Goal: Information Seeking & Learning: Learn about a topic

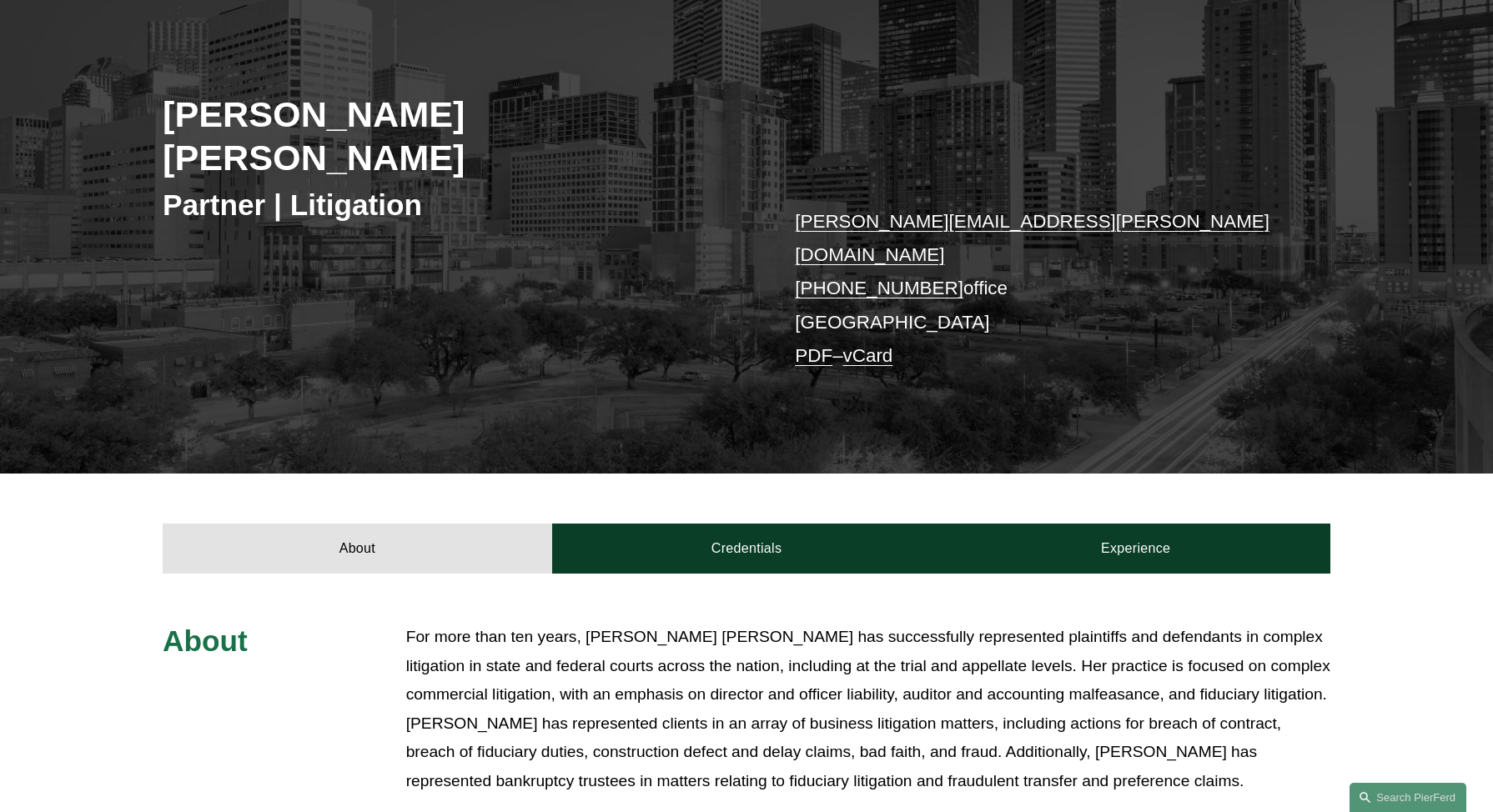
scroll to position [333, 0]
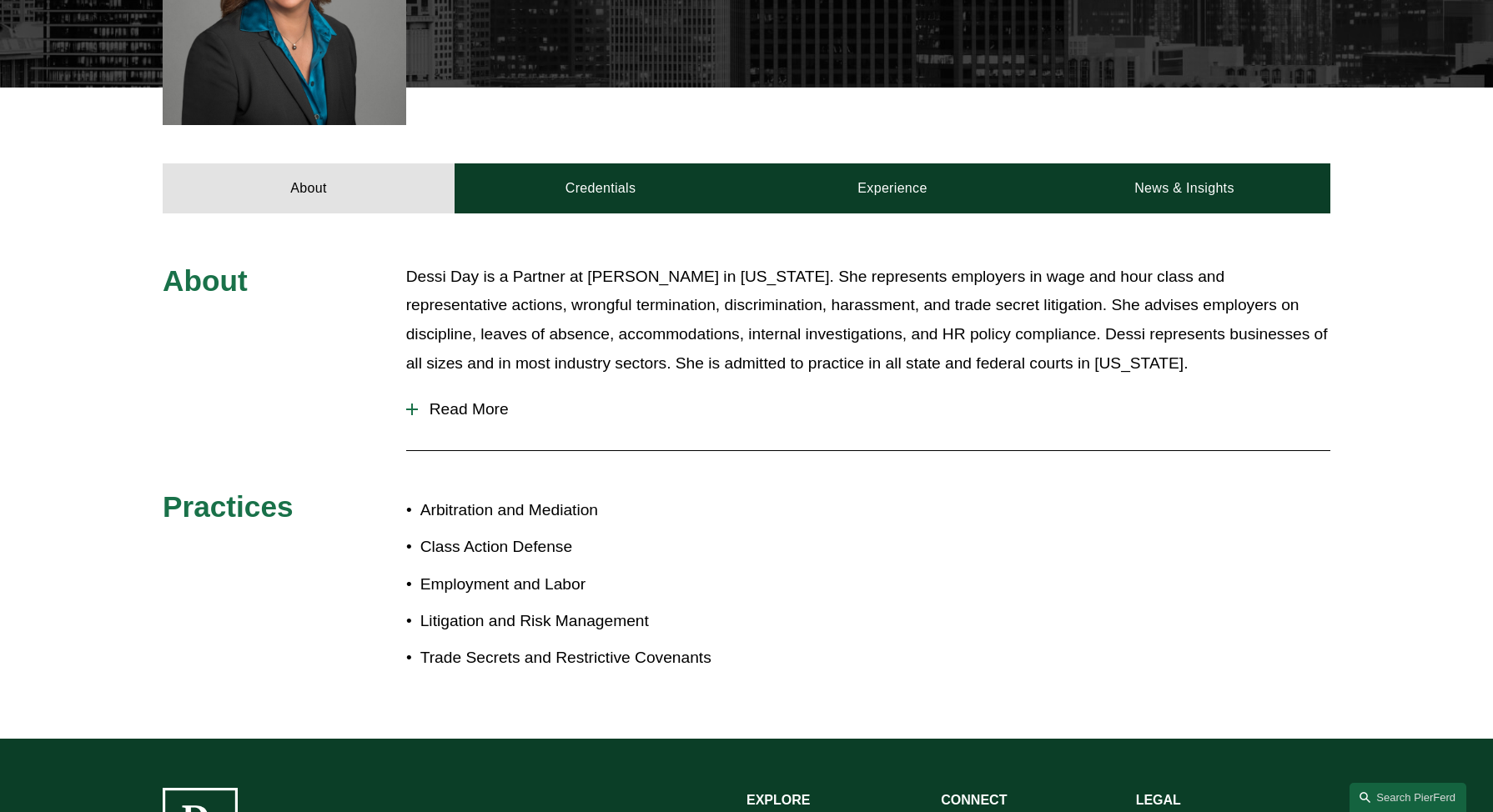
scroll to position [750, 0]
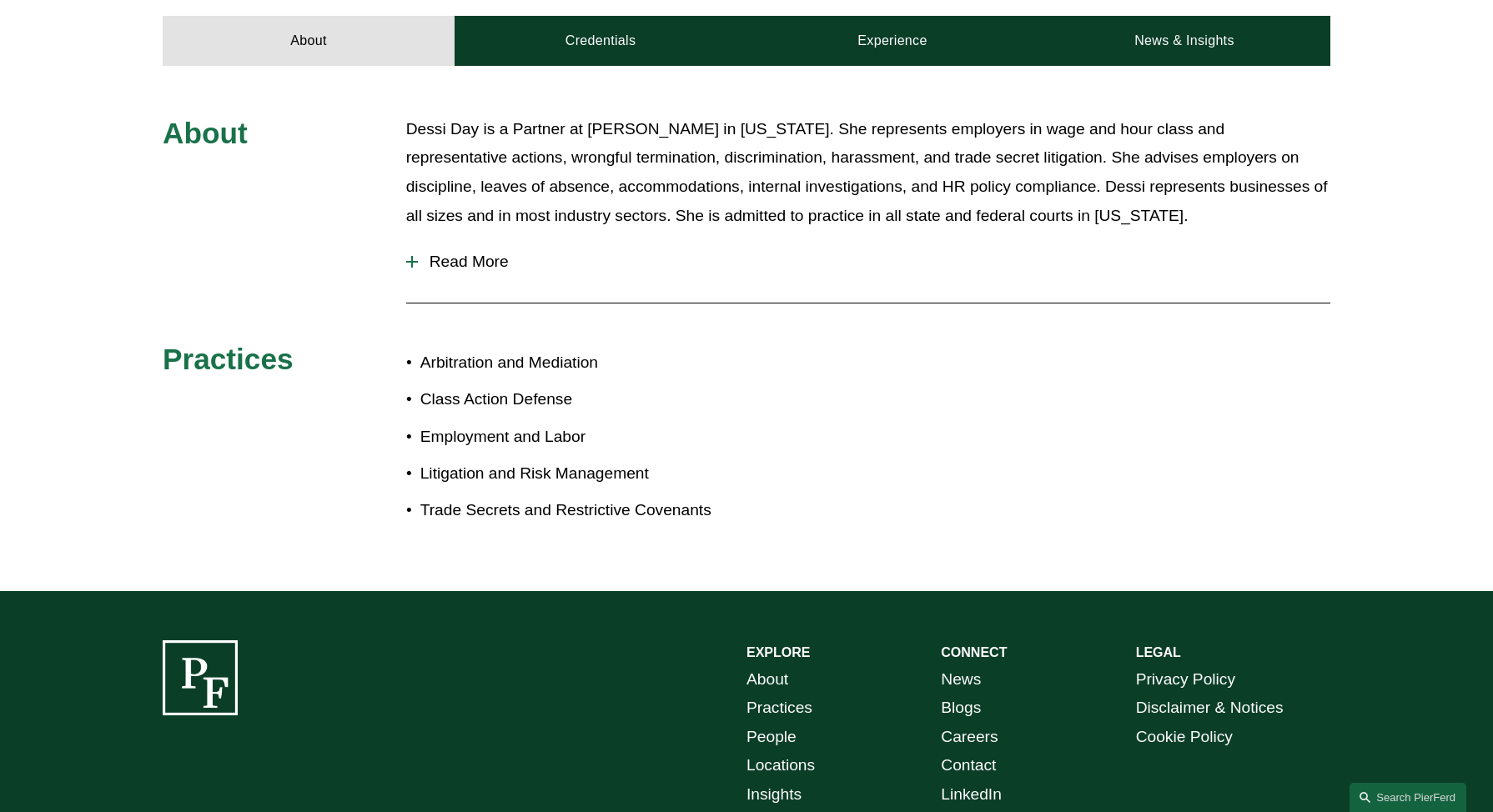
click at [410, 274] on button "Read More" at bounding box center [868, 261] width 924 height 43
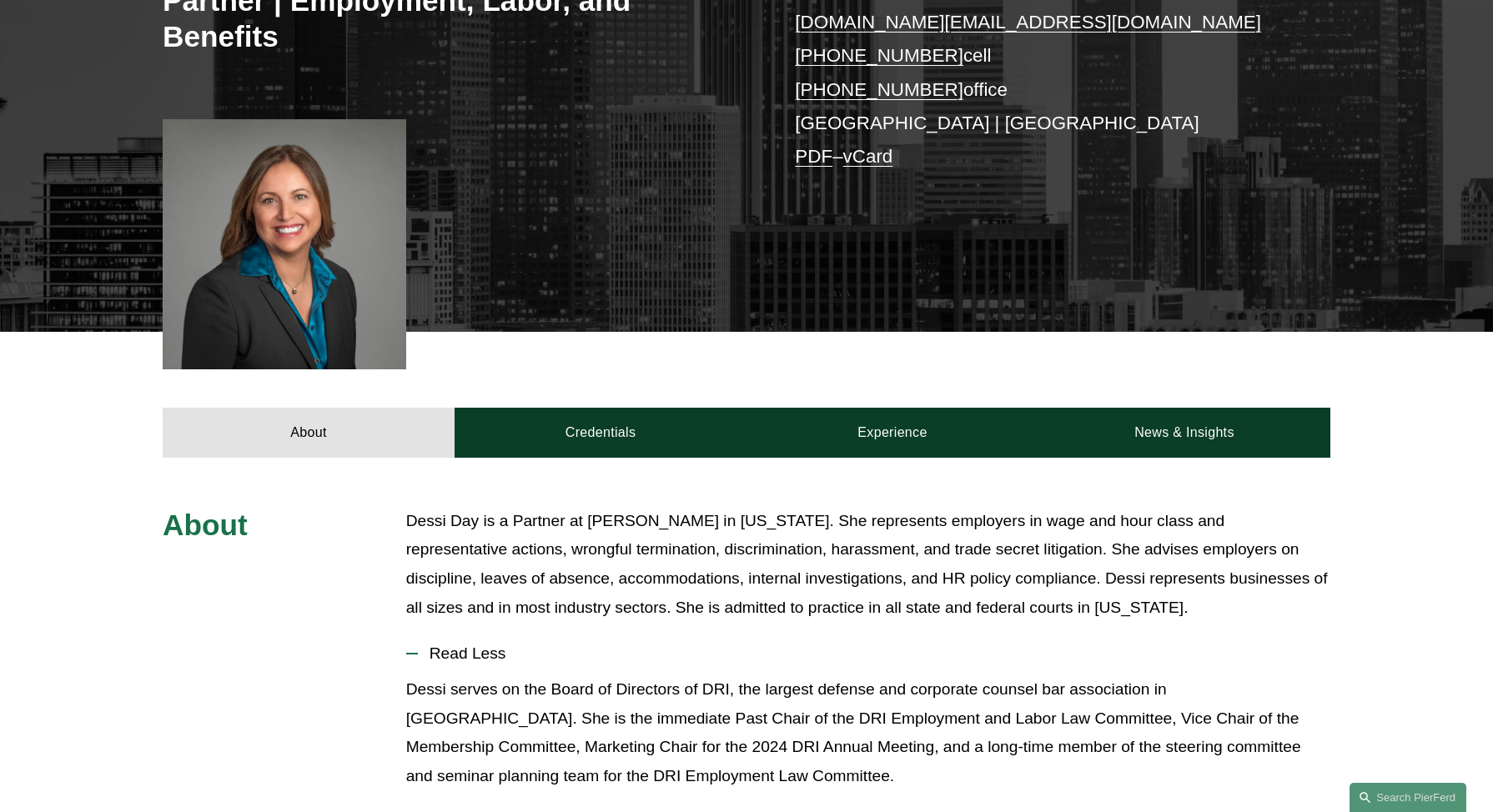
scroll to position [333, 0]
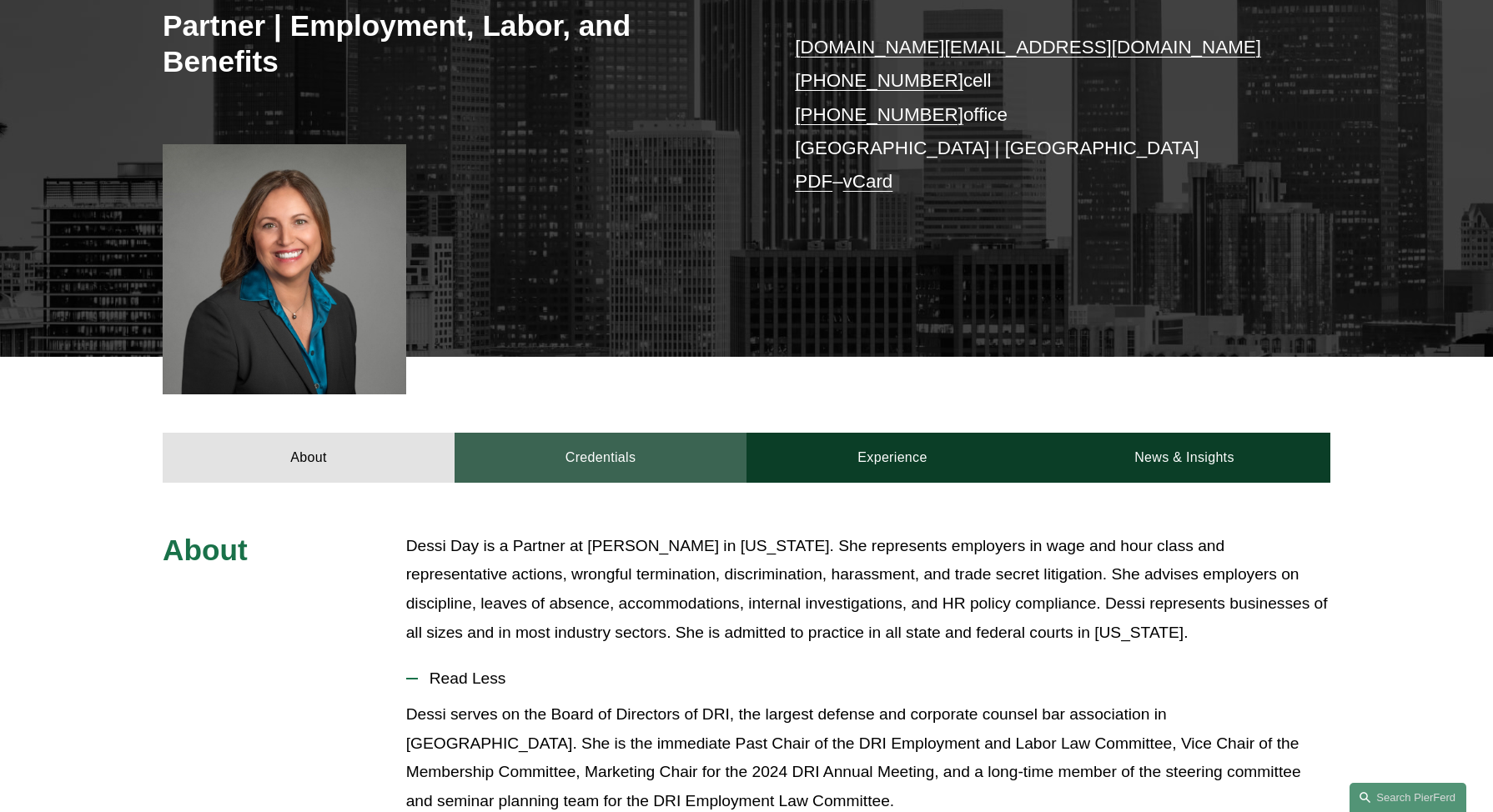
click at [624, 459] on link "Credentials" at bounding box center [600, 457] width 292 height 50
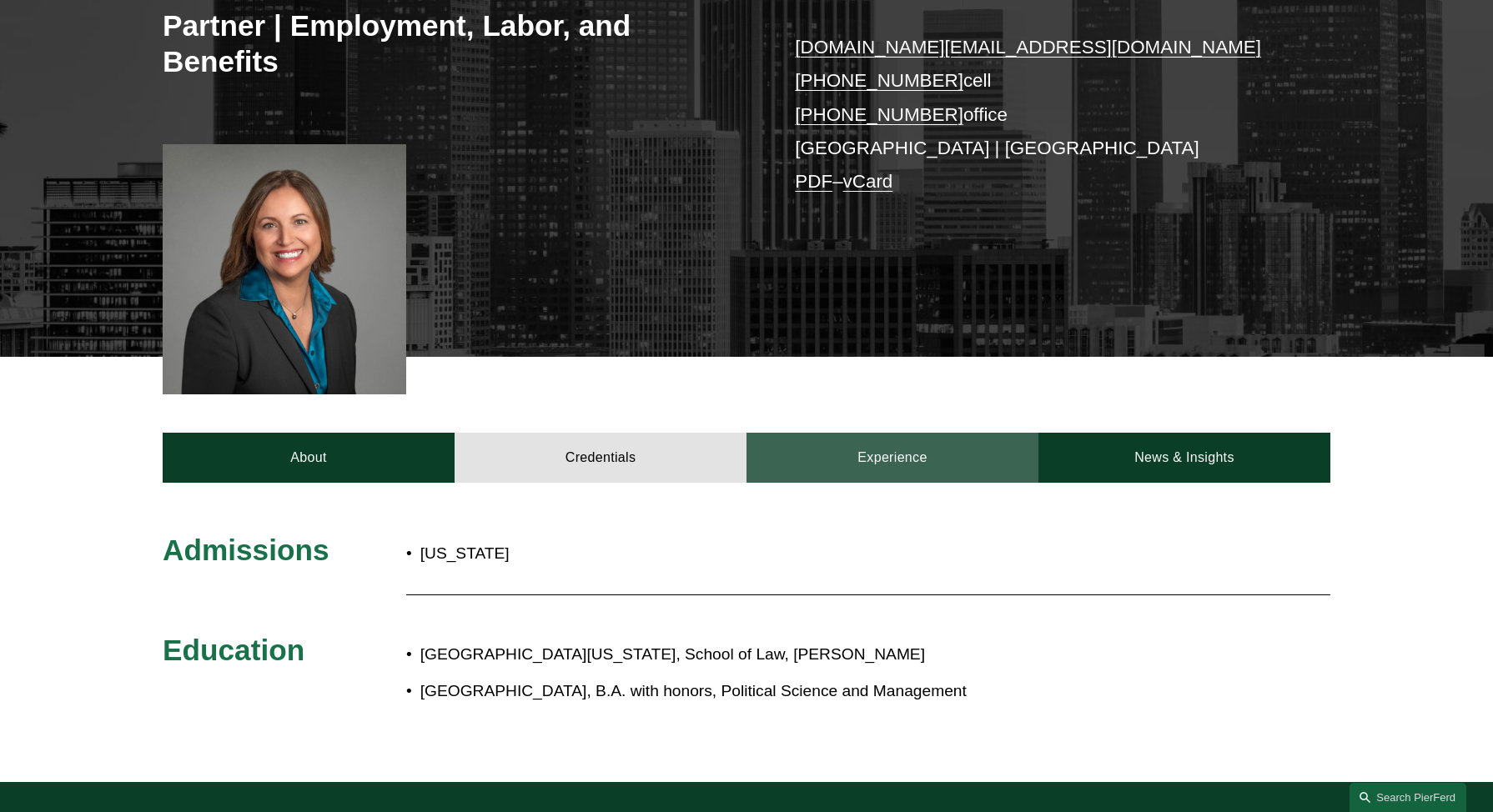
click at [940, 450] on link "Experience" at bounding box center [893, 457] width 292 height 50
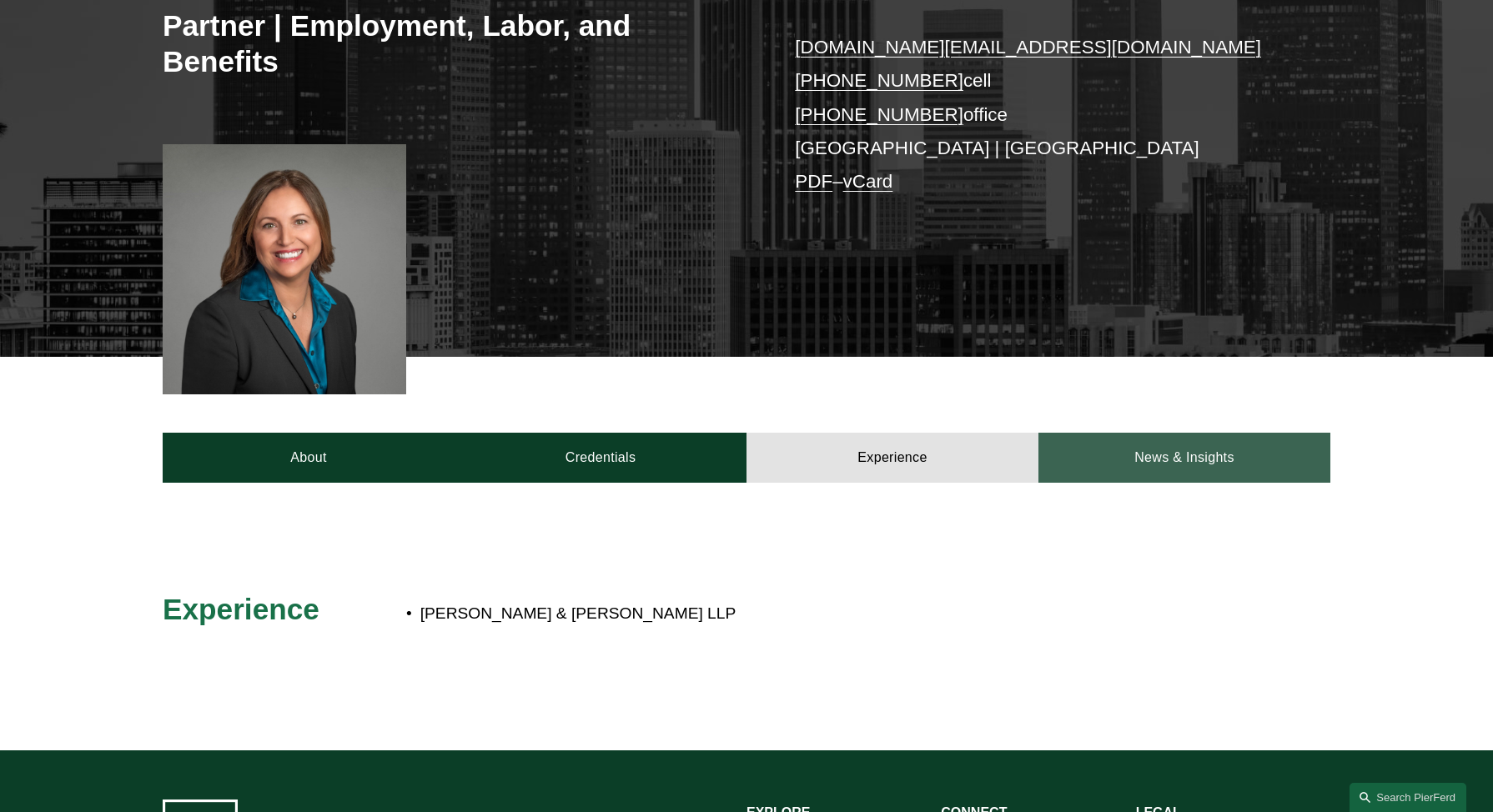
click at [1177, 459] on link "News & Insights" at bounding box center [1185, 457] width 292 height 50
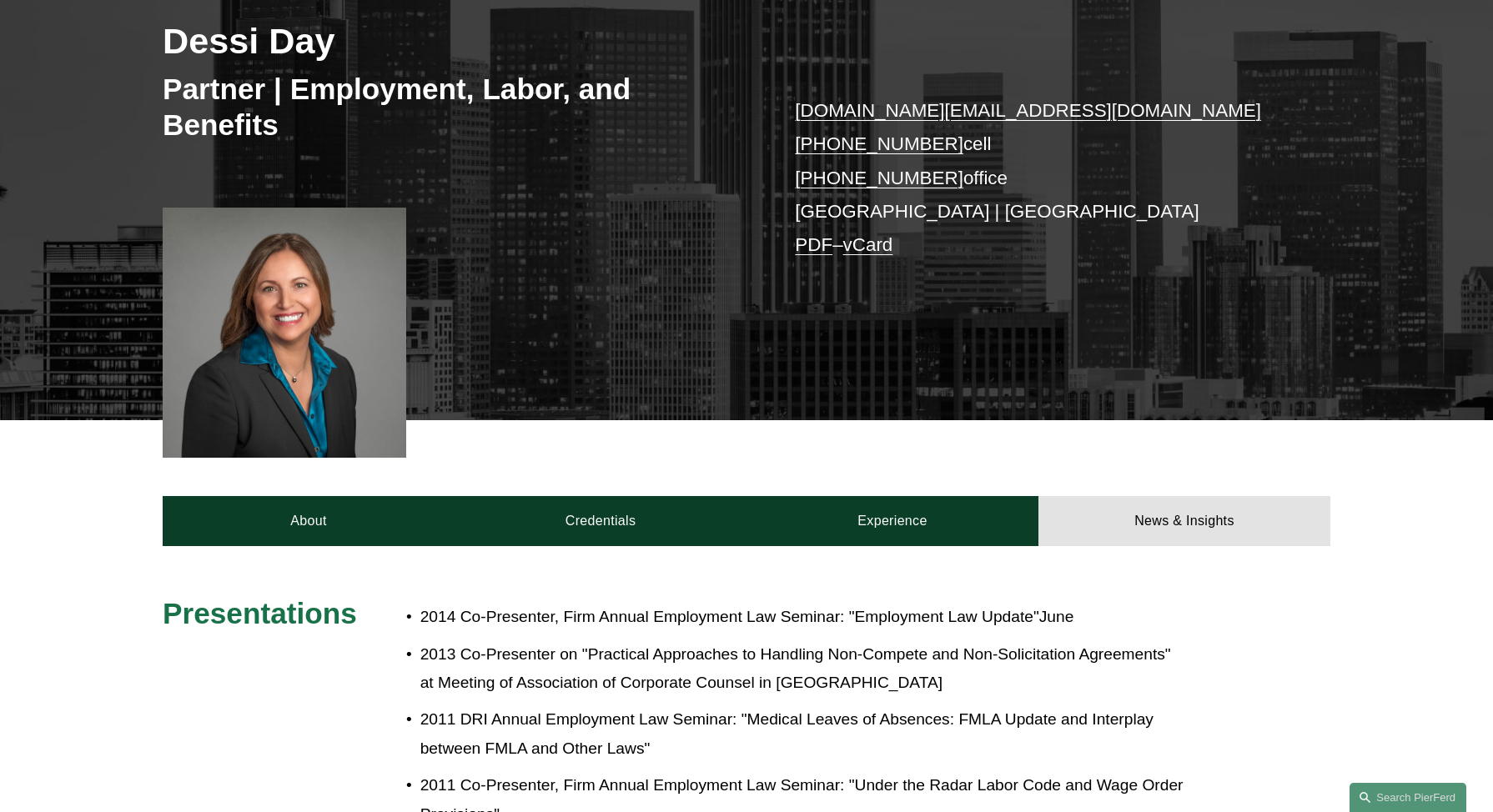
scroll to position [250, 0]
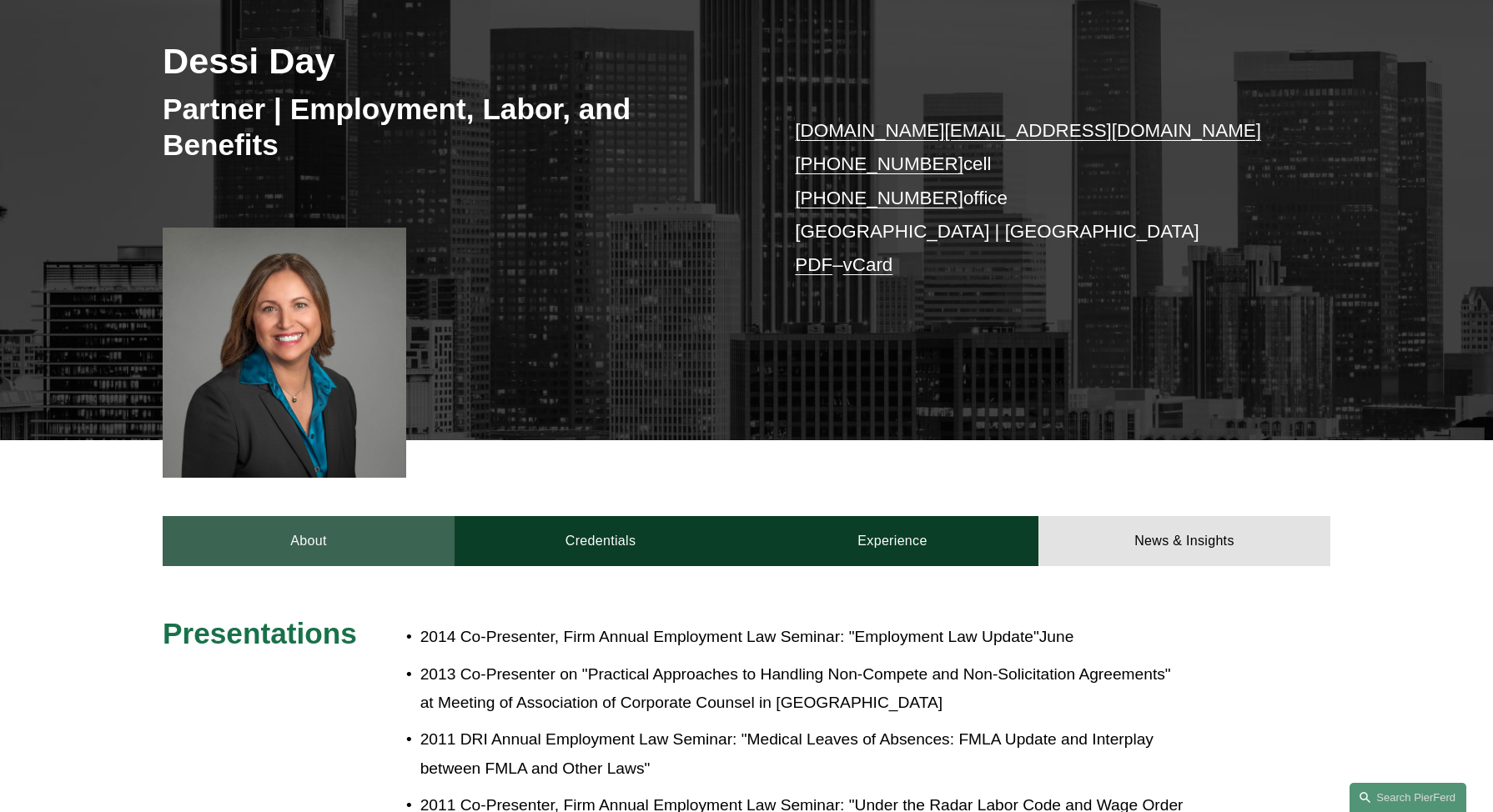
click at [357, 551] on link "About" at bounding box center [308, 541] width 292 height 50
